Goal: Task Accomplishment & Management: Manage account settings

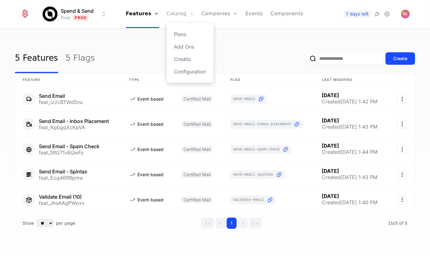
click at [175, 14] on link "Catalog" at bounding box center [181, 14] width 28 height 28
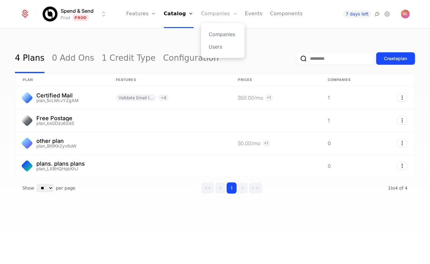
click at [213, 12] on link "Companies" at bounding box center [219, 14] width 36 height 28
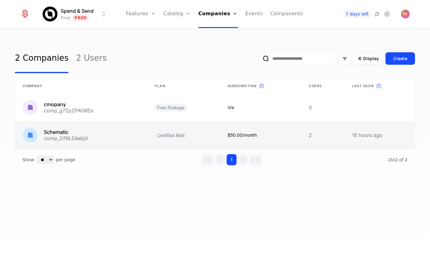
click at [89, 129] on link at bounding box center [81, 134] width 132 height 27
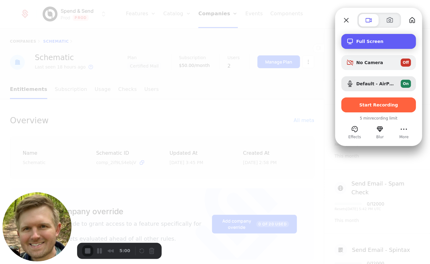
click at [376, 39] on span "Full Screen" at bounding box center [383, 41] width 55 height 5
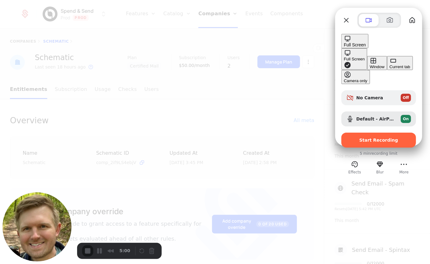
click at [387, 67] on button "Current tab" at bounding box center [400, 63] width 26 height 14
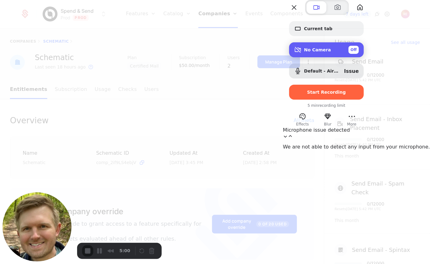
click at [331, 52] on span "No Camera" at bounding box center [317, 49] width 27 height 5
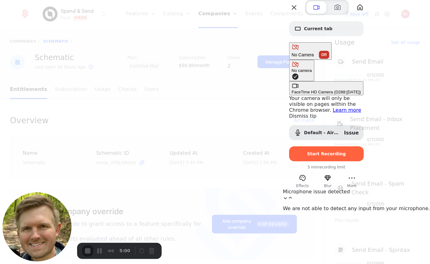
click at [314, 57] on span "No Camera" at bounding box center [303, 54] width 22 height 5
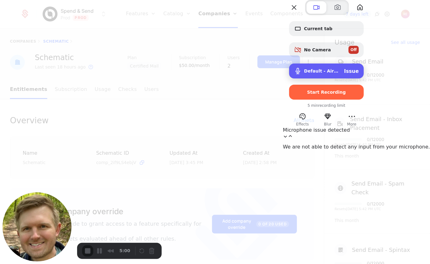
click at [364, 78] on div "Default - AirPods Issue" at bounding box center [326, 70] width 75 height 15
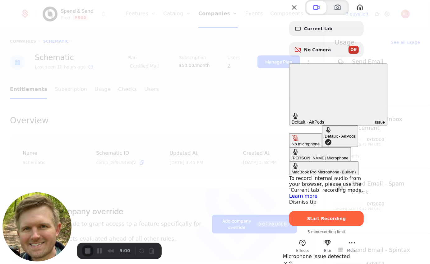
click at [292, 169] on div "MacBook Pro Microphone (Built-in)" at bounding box center [324, 171] width 64 height 5
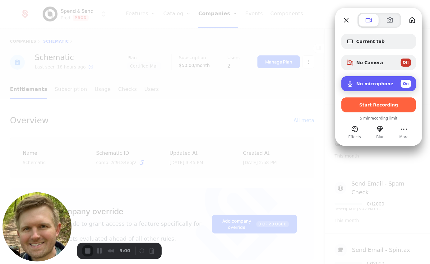
click at [376, 85] on span "No microphone" at bounding box center [374, 83] width 37 height 5
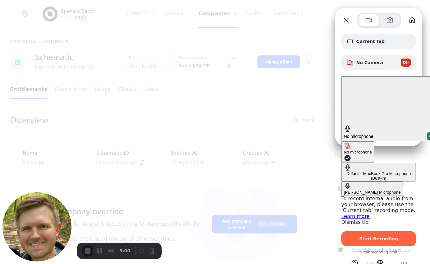
click at [341, 181] on Microphone "[PERSON_NAME] Microphone" at bounding box center [372, 188] width 62 height 14
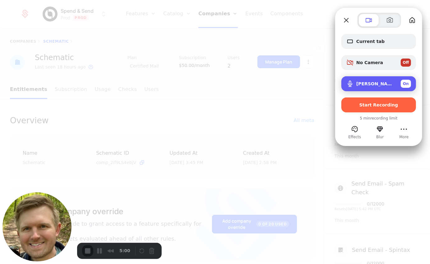
click at [363, 81] on span "[PERSON_NAME] Microphone" at bounding box center [375, 83] width 39 height 5
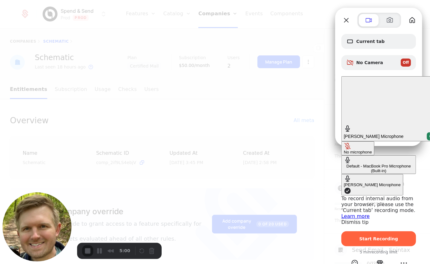
click at [344, 164] on div "Default - MacBook Pro Microphone (Built-in)" at bounding box center [379, 168] width 70 height 9
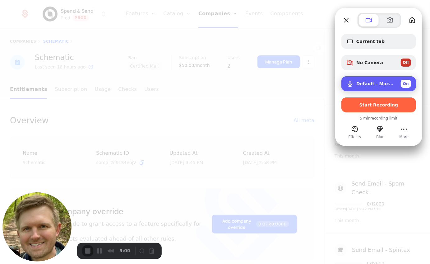
click at [381, 87] on div "Default - MacBook Pro Microphone (Built-in) On" at bounding box center [383, 84] width 55 height 8
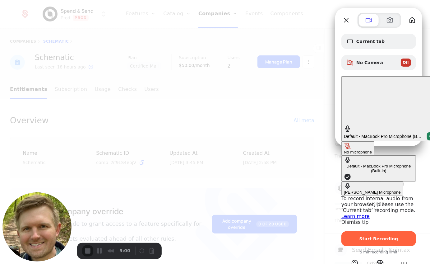
click at [344, 164] on div "Default - MacBook Pro Microphone (Built-in)" at bounding box center [379, 168] width 70 height 9
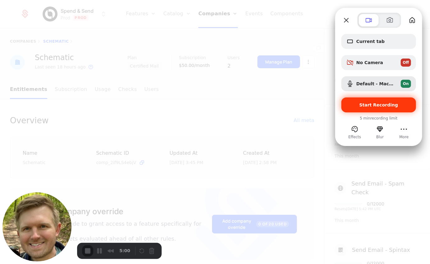
click at [401, 105] on span "Start Recording" at bounding box center [378, 104] width 65 height 5
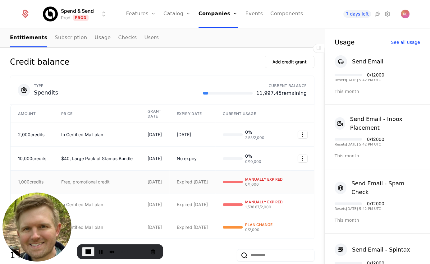
scroll to position [208, 0]
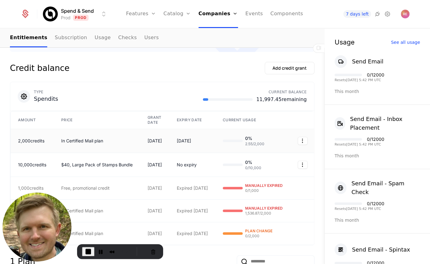
drag, startPoint x: 149, startPoint y: 138, endPoint x: 192, endPoint y: 138, distance: 42.6
click at [191, 138] on tr "2,000 credits In Certified Mail plan [DATE] [DATE] 0 % 2.55 / 2,000" at bounding box center [163, 141] width 305 height 24
click at [187, 142] on div "[DATE]" at bounding box center [192, 141] width 31 height 6
drag, startPoint x: 100, startPoint y: 163, endPoint x: 204, endPoint y: 163, distance: 103.2
click at [203, 163] on tr "10,000 credits $40, Large Pack of Stamps Bundle [DATE] No expiry 0 % 0 / 10,000" at bounding box center [163, 165] width 305 height 24
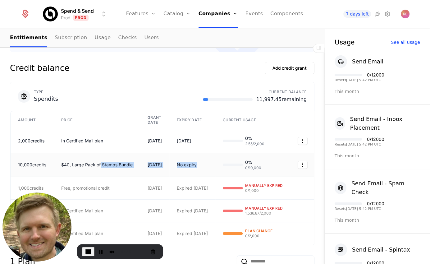
click at [204, 163] on div "No expiry" at bounding box center [192, 165] width 31 height 6
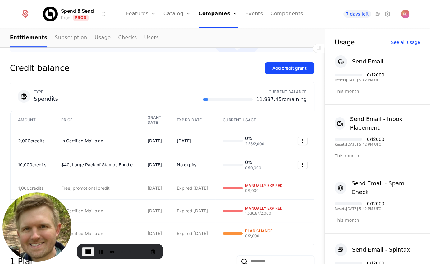
click at [288, 68] on div "Add credit grant" at bounding box center [290, 68] width 34 height 6
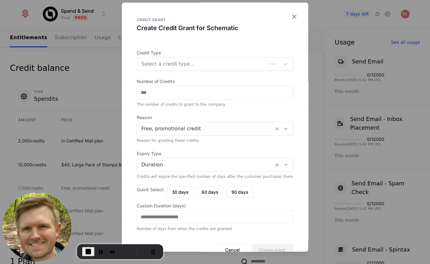
click at [184, 68] on div at bounding box center [202, 64] width 122 height 9
click at [189, 44] on div "CREDIT GRANT Create Credit Grant for Schematic Credit Type Select a credit type…" at bounding box center [215, 126] width 187 height 249
click at [177, 65] on div at bounding box center [208, 64] width 134 height 9
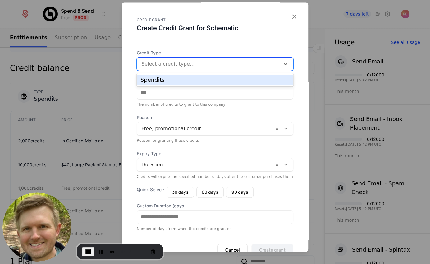
click at [170, 78] on div "Spendits" at bounding box center [215, 80] width 149 height 6
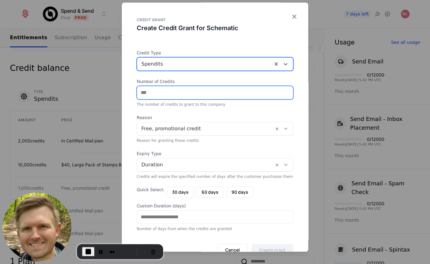
click at [166, 96] on input "Number of Credits" at bounding box center [215, 92] width 156 height 13
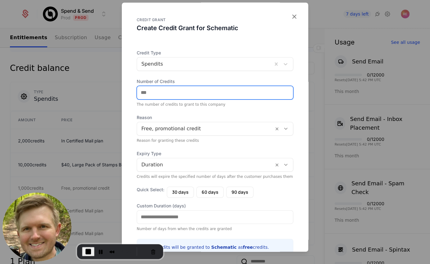
type input "****"
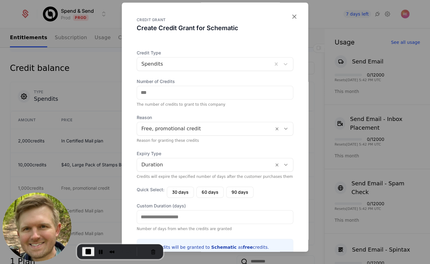
click at [177, 119] on span "Reason" at bounding box center [215, 117] width 157 height 6
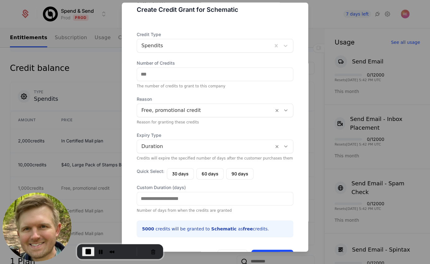
scroll to position [21, 0]
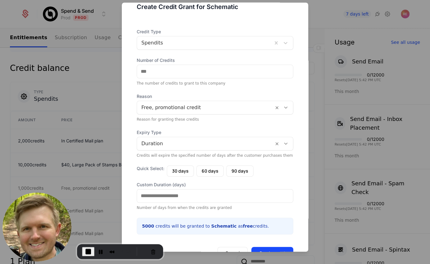
click at [180, 117] on div "Reason for granting these credits" at bounding box center [215, 119] width 157 height 5
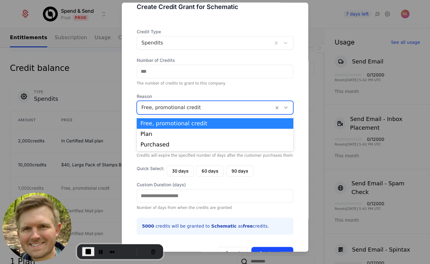
click at [182, 110] on div at bounding box center [205, 107] width 128 height 9
click at [181, 121] on div "Free, promotional credit" at bounding box center [215, 124] width 149 height 6
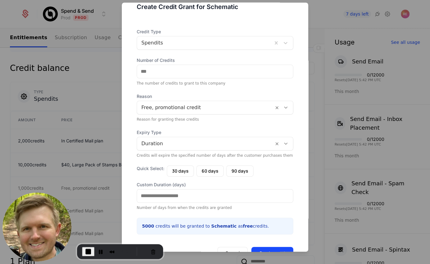
click at [181, 121] on div "Reason for granting these credits" at bounding box center [215, 119] width 157 height 5
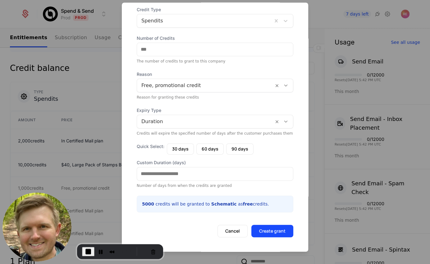
click at [205, 125] on div at bounding box center [205, 121] width 128 height 9
click at [258, 187] on div "Number of days from when the credits are granted" at bounding box center [215, 185] width 157 height 5
click at [216, 151] on button "60 days" at bounding box center [209, 148] width 27 height 11
type input "**"
click at [289, 235] on button "Create grant" at bounding box center [273, 231] width 42 height 12
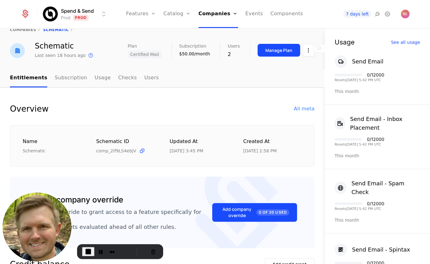
scroll to position [0, 0]
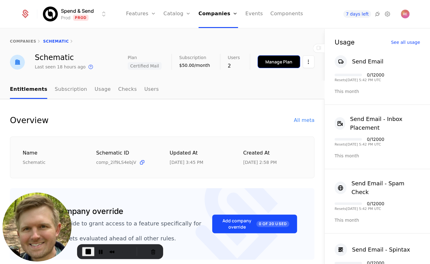
click at [280, 65] on button "Manage Plan" at bounding box center [279, 61] width 43 height 13
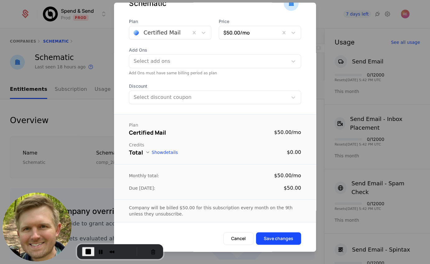
scroll to position [4, 0]
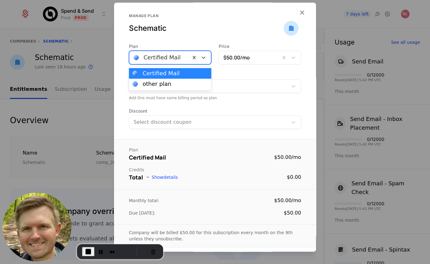
click at [172, 60] on div at bounding box center [160, 57] width 53 height 9
click at [218, 71] on div "Plan [object Object], 1 of 2. 2 results available. Use Up and Down to choose op…" at bounding box center [215, 86] width 202 height 86
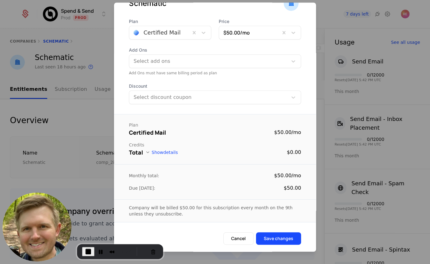
scroll to position [0, 0]
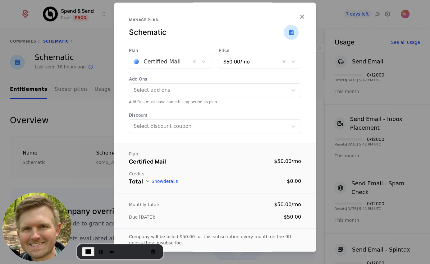
click at [174, 87] on div at bounding box center [209, 90] width 150 height 9
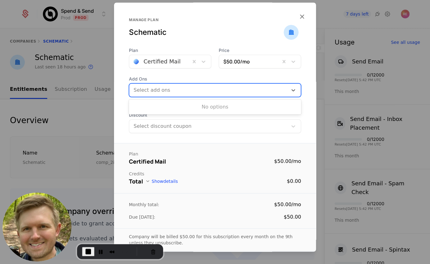
click at [173, 86] on div at bounding box center [209, 90] width 150 height 9
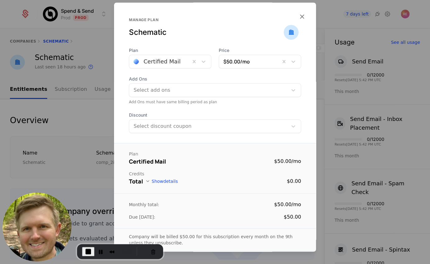
click at [161, 117] on span "Discount" at bounding box center [215, 115] width 172 height 6
click at [159, 124] on div at bounding box center [209, 126] width 150 height 9
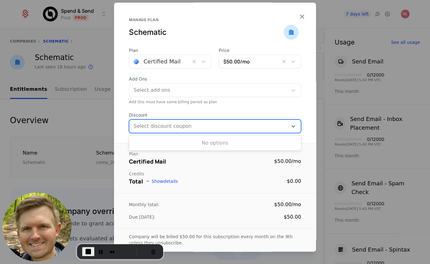
click at [166, 106] on div "Plan Certified Mail Price $50.00 /mo Add Ons Select add ons Add Ons must have s…" at bounding box center [215, 90] width 202 height 86
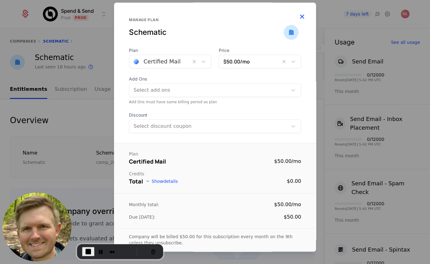
click at [303, 17] on icon "button" at bounding box center [302, 16] width 8 height 8
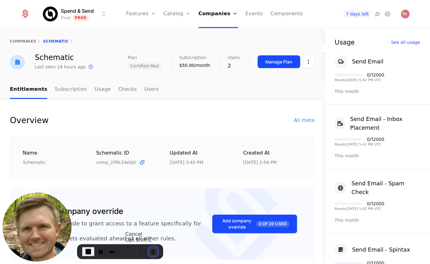
click at [149, 251] on button "Cancel Recording" at bounding box center [153, 252] width 10 height 10
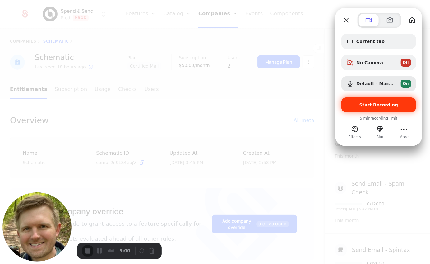
click at [377, 104] on span "Start Recording" at bounding box center [378, 104] width 39 height 5
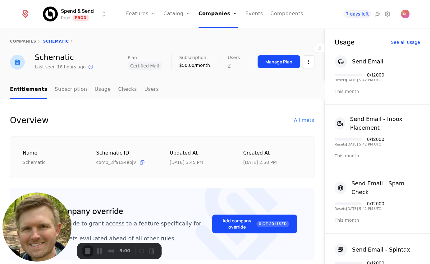
click at [150, 250] on button "Cancel Recording" at bounding box center [153, 252] width 10 height 10
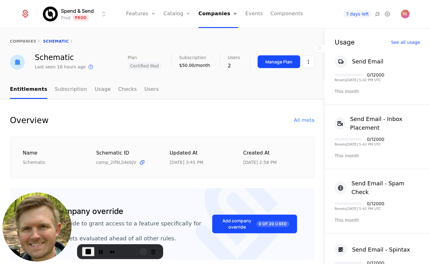
click at [140, 248] on div "Recorder controls - play pause" at bounding box center [143, 251] width 7 height 7
click at [141, 252] on button "Restart Recording" at bounding box center [143, 251] width 7 height 7
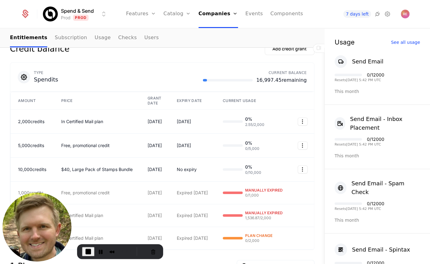
scroll to position [220, 0]
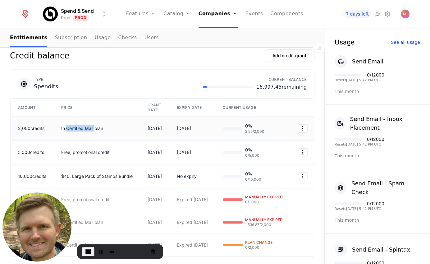
drag, startPoint x: 68, startPoint y: 127, endPoint x: 96, endPoint y: 127, distance: 28.3
click at [96, 127] on div "In Certified Mail plan" at bounding box center [97, 128] width 72 height 6
click at [114, 127] on div "In Certified Mail plan" at bounding box center [97, 128] width 72 height 6
drag, startPoint x: 62, startPoint y: 176, endPoint x: 131, endPoint y: 176, distance: 68.1
click at [131, 176] on div "$40, Large Pack of Stamps Bundle" at bounding box center [97, 176] width 72 height 6
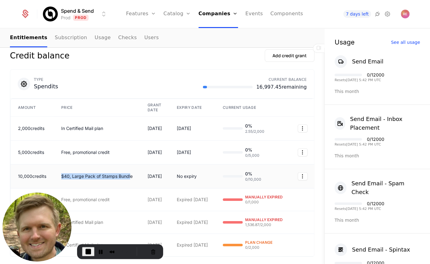
click at [107, 175] on div "$40, Large Pack of Stamps Bundle" at bounding box center [97, 176] width 72 height 6
drag, startPoint x: 73, startPoint y: 175, endPoint x: 117, endPoint y: 174, distance: 43.8
click at [117, 174] on div "$40, Large Pack of Stamps Bundle" at bounding box center [97, 176] width 72 height 6
drag, startPoint x: 62, startPoint y: 150, endPoint x: 109, endPoint y: 150, distance: 47.6
click at [107, 150] on div "Free, promotional credit" at bounding box center [97, 152] width 72 height 6
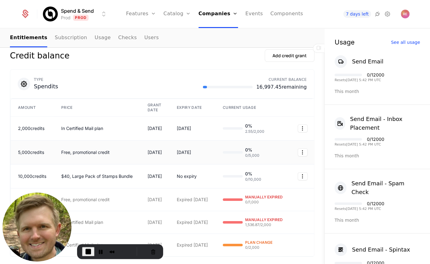
click at [122, 153] on div "Free, promotional credit" at bounding box center [97, 152] width 72 height 6
click at [301, 56] on div "Add credit grant" at bounding box center [290, 56] width 34 height 6
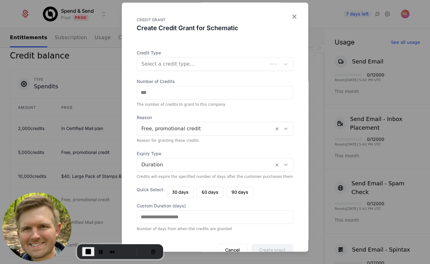
click at [187, 67] on div at bounding box center [202, 64] width 122 height 9
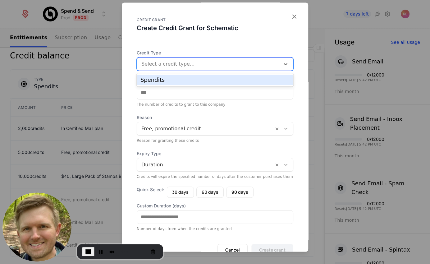
click at [176, 78] on div "Spendits" at bounding box center [215, 80] width 149 height 6
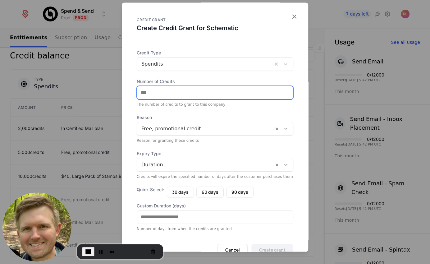
click at [177, 91] on input "Number of Credits" at bounding box center [215, 92] width 156 height 13
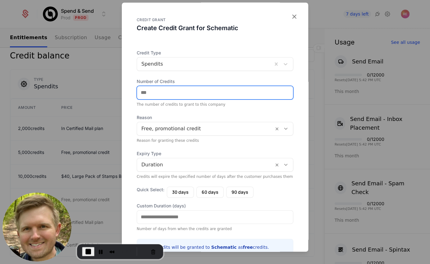
type input "****"
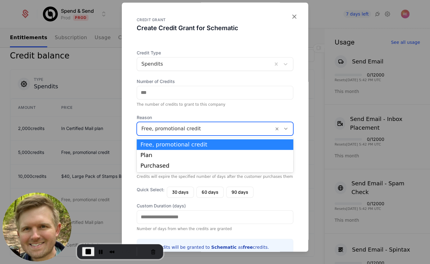
click at [164, 129] on div at bounding box center [205, 128] width 128 height 9
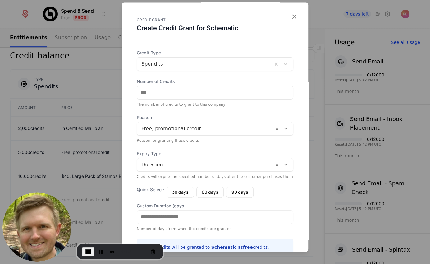
click at [209, 102] on div "The number of credits to grant to this company" at bounding box center [215, 104] width 157 height 5
click at [183, 133] on div at bounding box center [205, 128] width 128 height 9
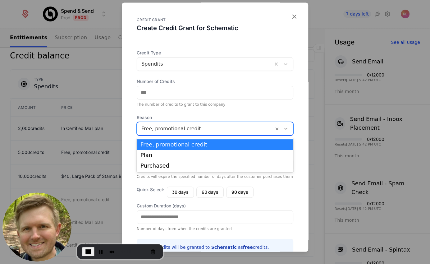
click at [208, 108] on form "Credit Type Spendits Number of Credits **** The number of credits to grant to t…" at bounding box center [215, 165] width 157 height 231
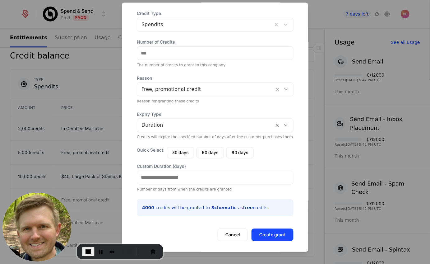
scroll to position [43, 0]
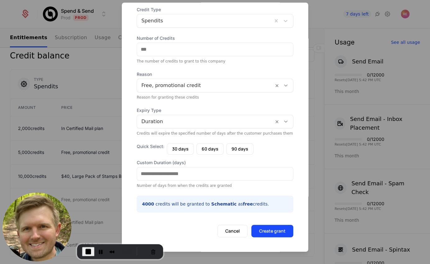
click at [179, 118] on div at bounding box center [205, 121] width 128 height 9
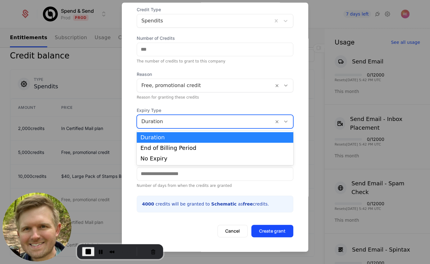
click at [180, 108] on span "Expiry Type" at bounding box center [215, 110] width 157 height 6
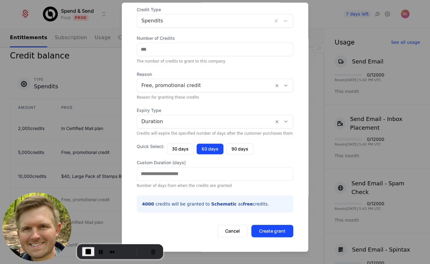
click at [209, 147] on button "60 days" at bounding box center [209, 148] width 27 height 11
type input "**"
click at [275, 234] on button "Create grant" at bounding box center [273, 231] width 42 height 12
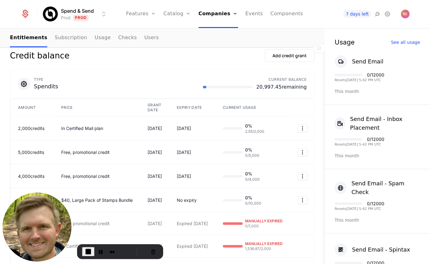
click at [86, 253] on span "End Recording" at bounding box center [88, 251] width 7 height 7
